Goal: Information Seeking & Learning: Learn about a topic

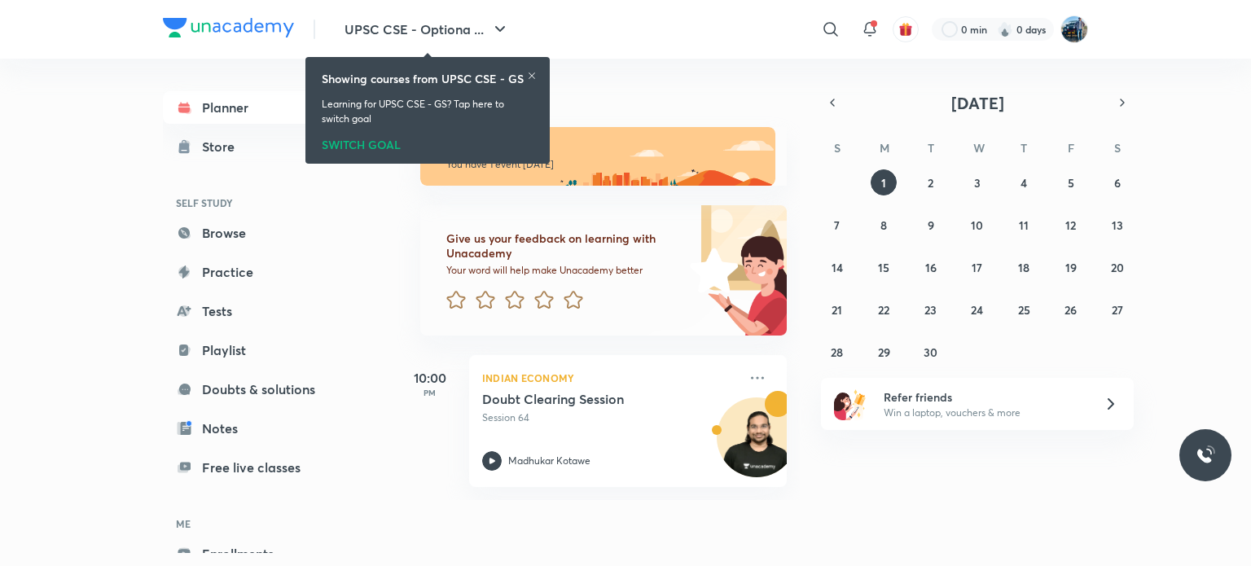
click at [531, 76] on icon at bounding box center [532, 75] width 7 height 7
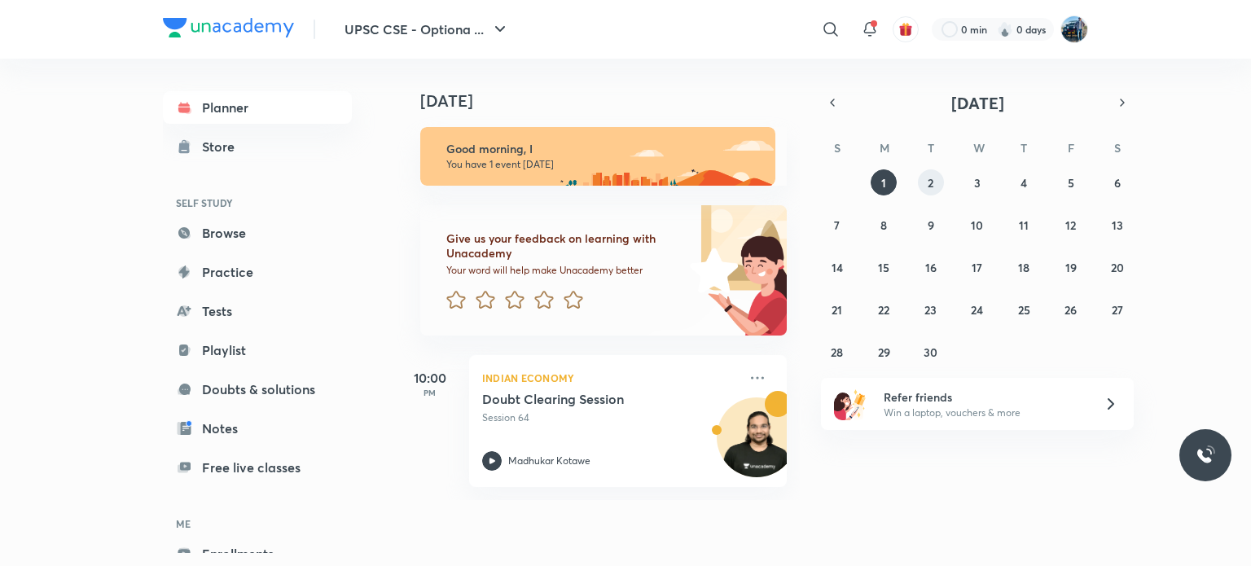
click at [932, 180] on abbr "2" at bounding box center [931, 182] width 6 height 15
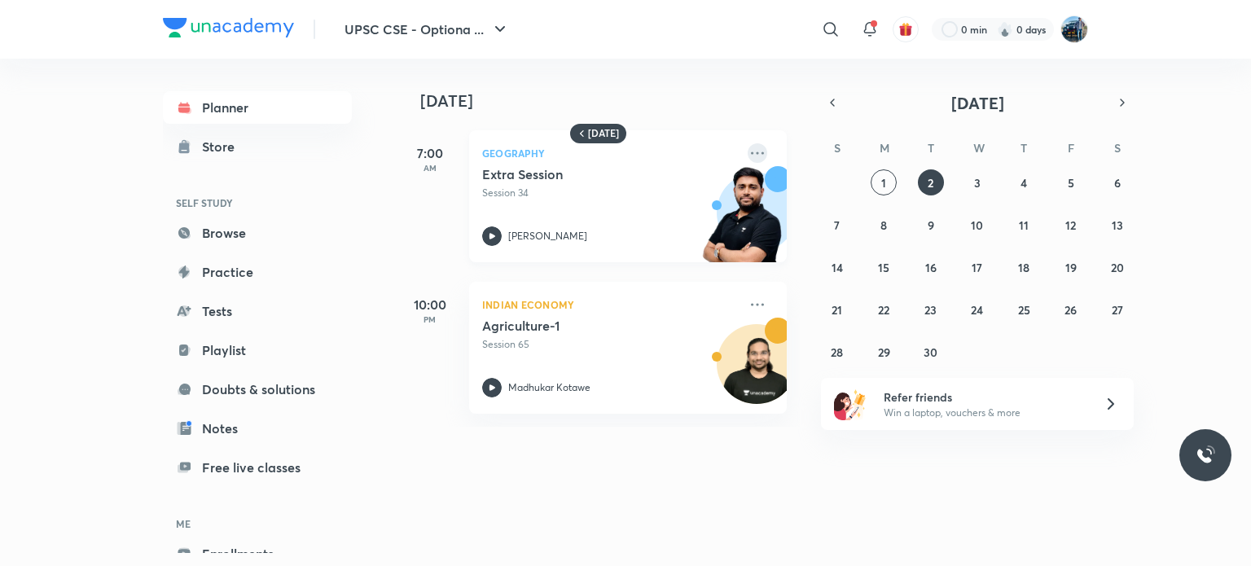
click at [751, 152] on icon at bounding box center [757, 152] width 13 height 2
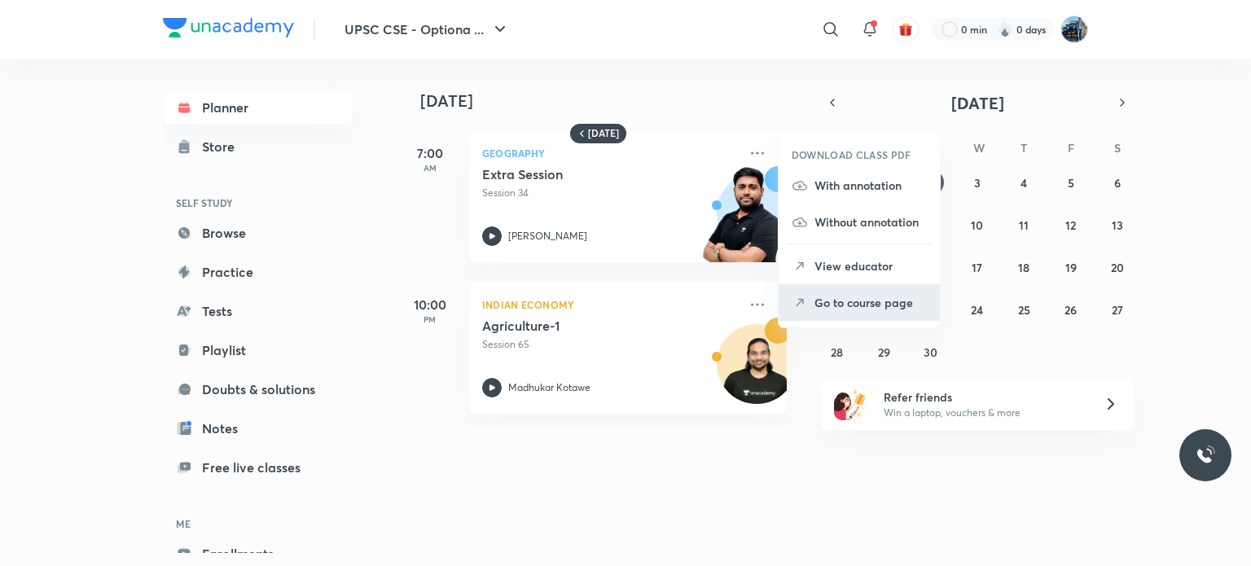
click at [807, 299] on icon at bounding box center [800, 303] width 16 height 16
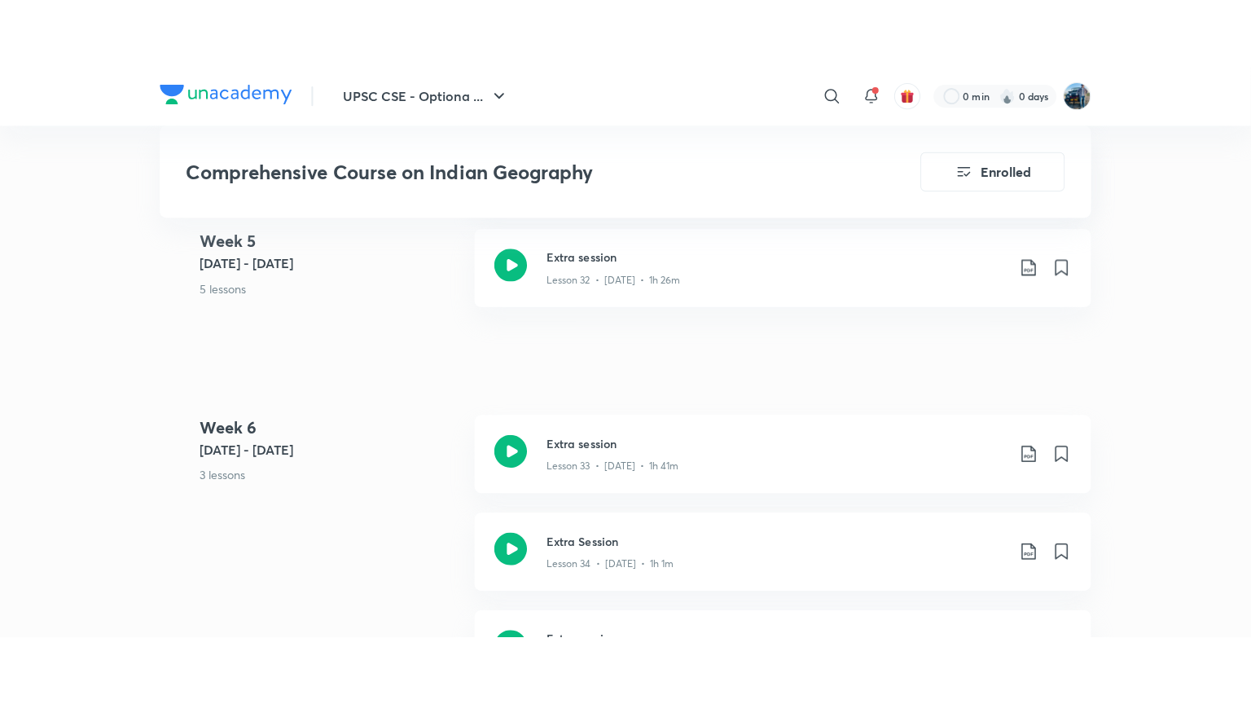
scroll to position [4378, 0]
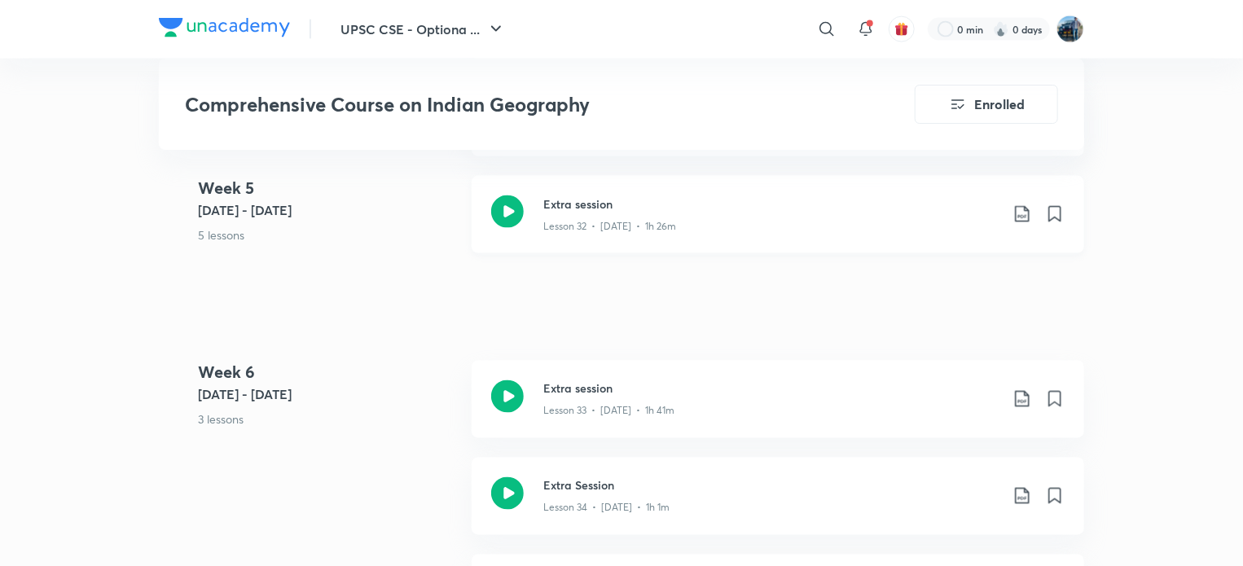
click at [961, 178] on div "Extra session Lesson 32 • [DATE] • 1h 26m" at bounding box center [778, 214] width 612 height 77
